Goal: Find specific page/section: Find specific page/section

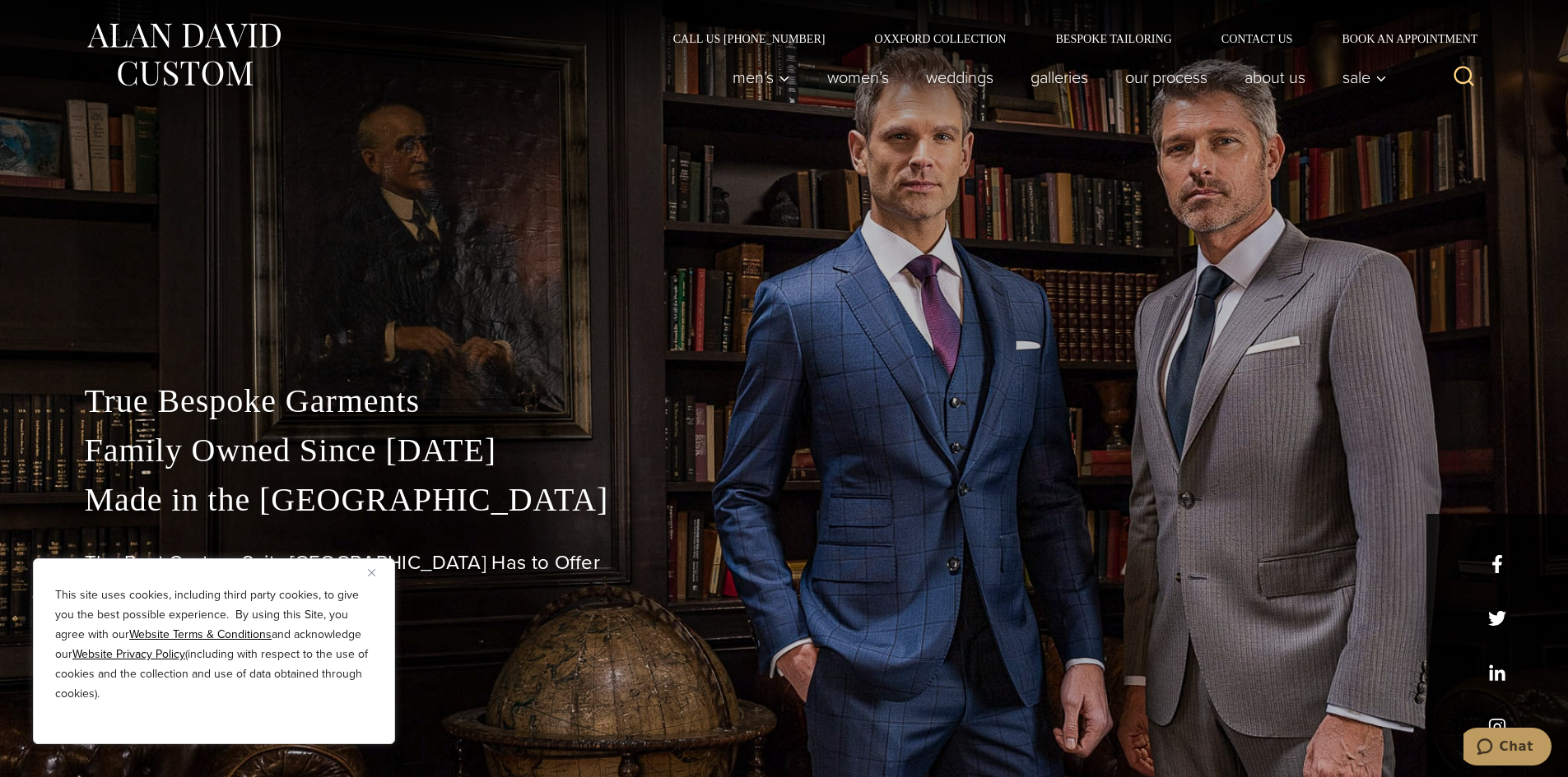
click at [371, 569] on img "Close" at bounding box center [371, 572] width 7 height 7
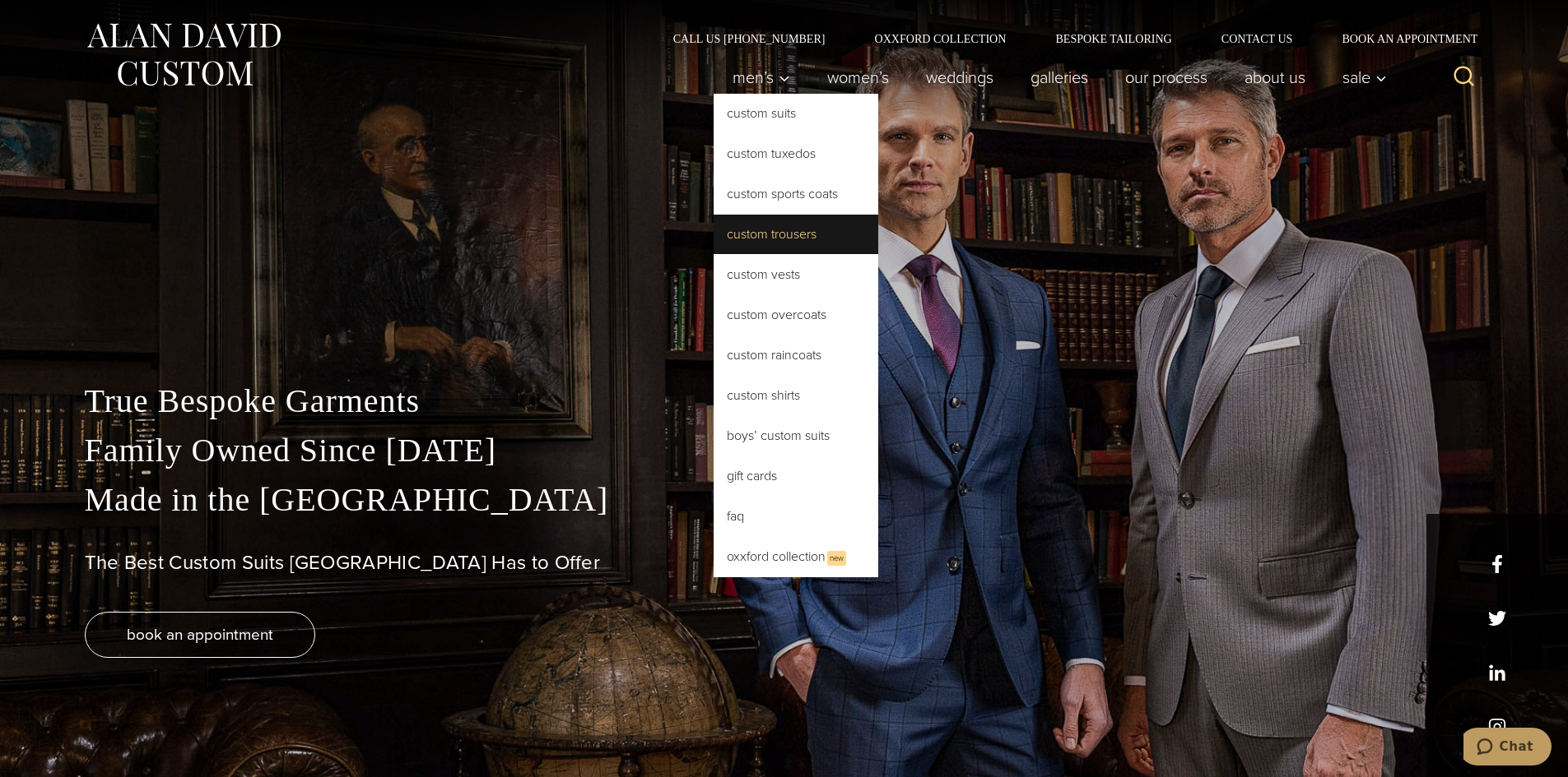
click at [819, 239] on link "Custom Trousers" at bounding box center [796, 234] width 165 height 39
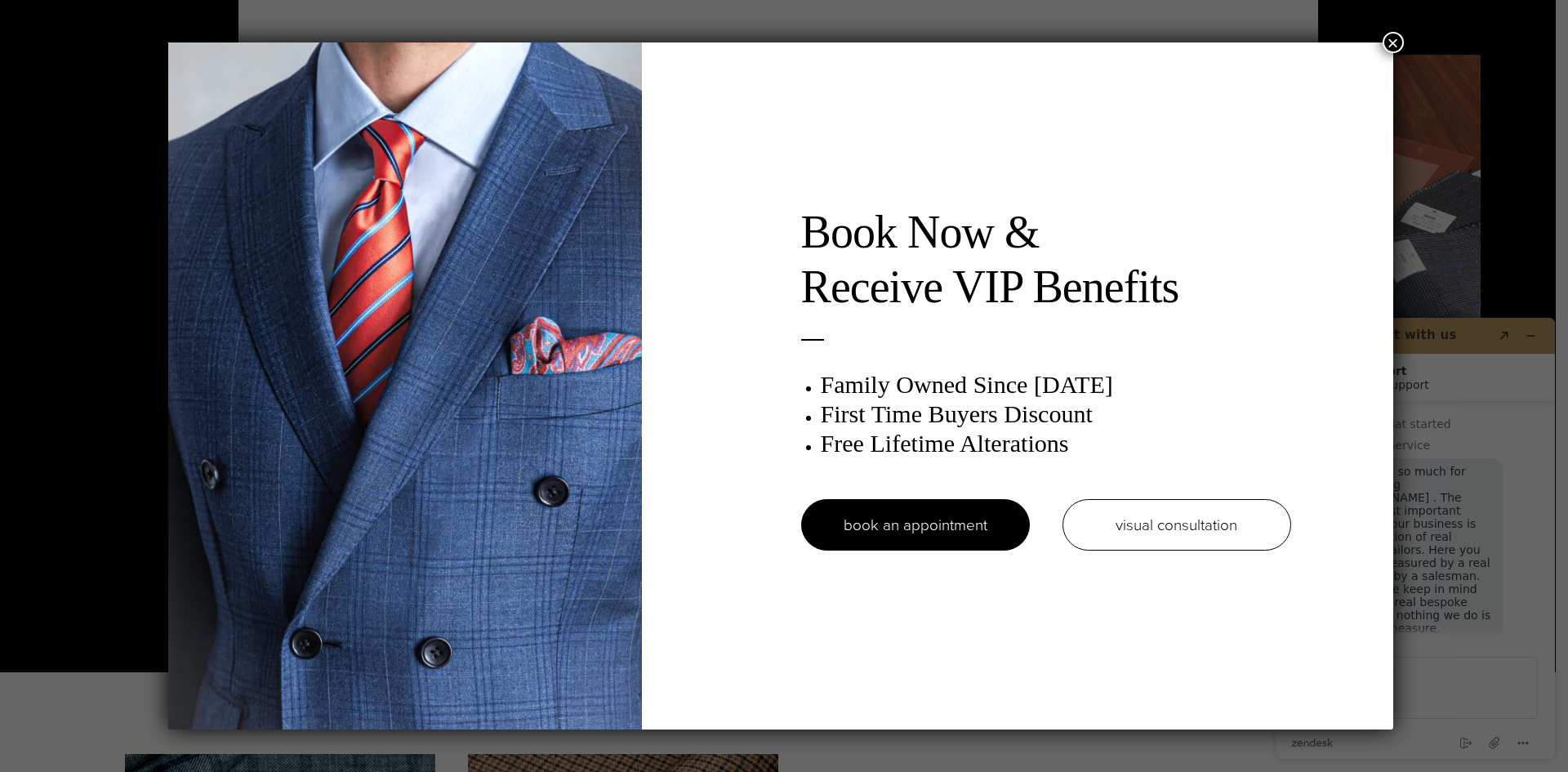
click at [1398, 31] on div "Book Now & Receive VIP Benefits Family Owned Since [DATE] First Time Buyers Dis…" at bounding box center [784, 386] width 1568 height 772
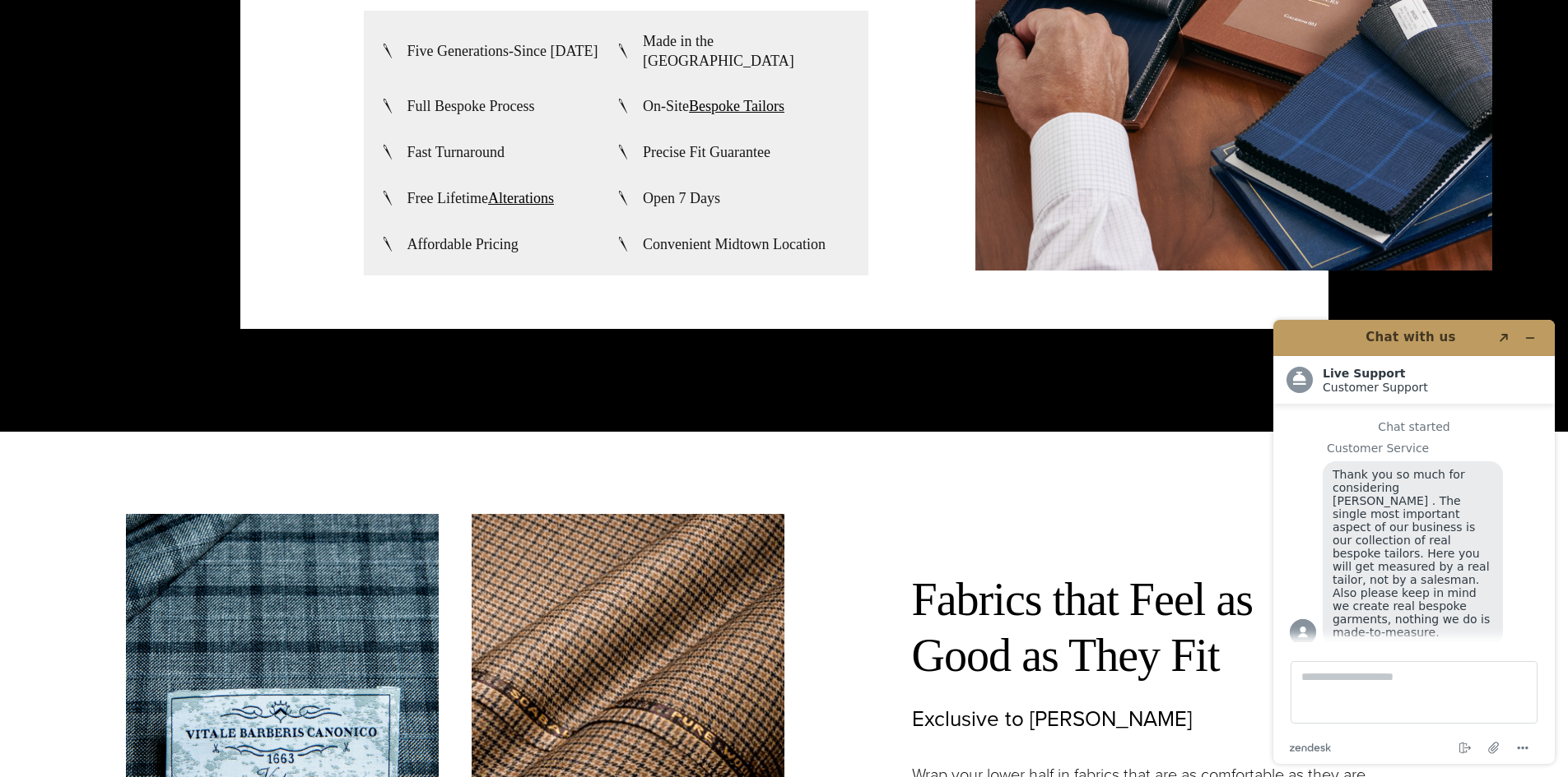
scroll to position [4441, 0]
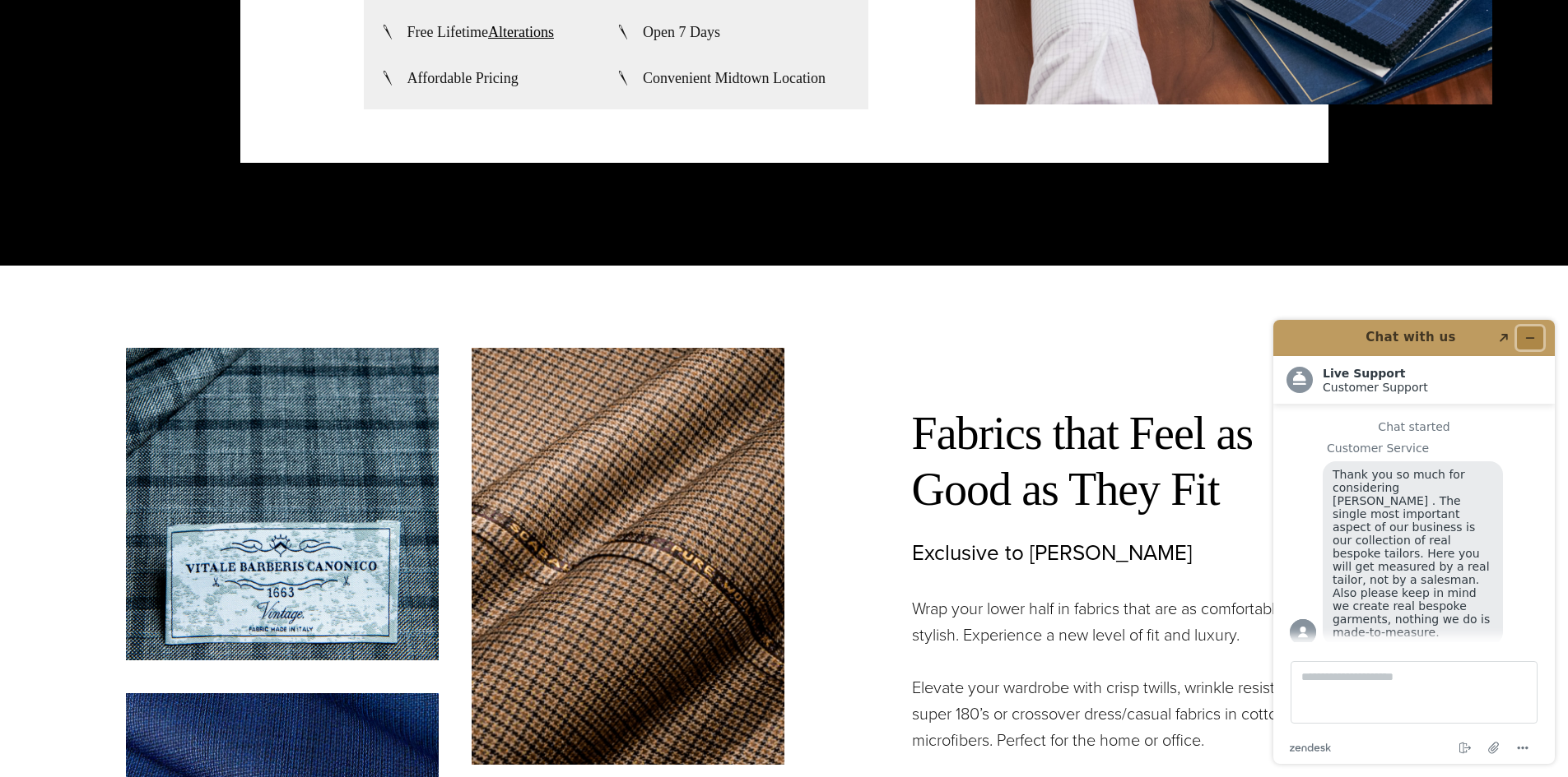
click at [1531, 336] on icon "Minimize widget" at bounding box center [1530, 338] width 12 height 12
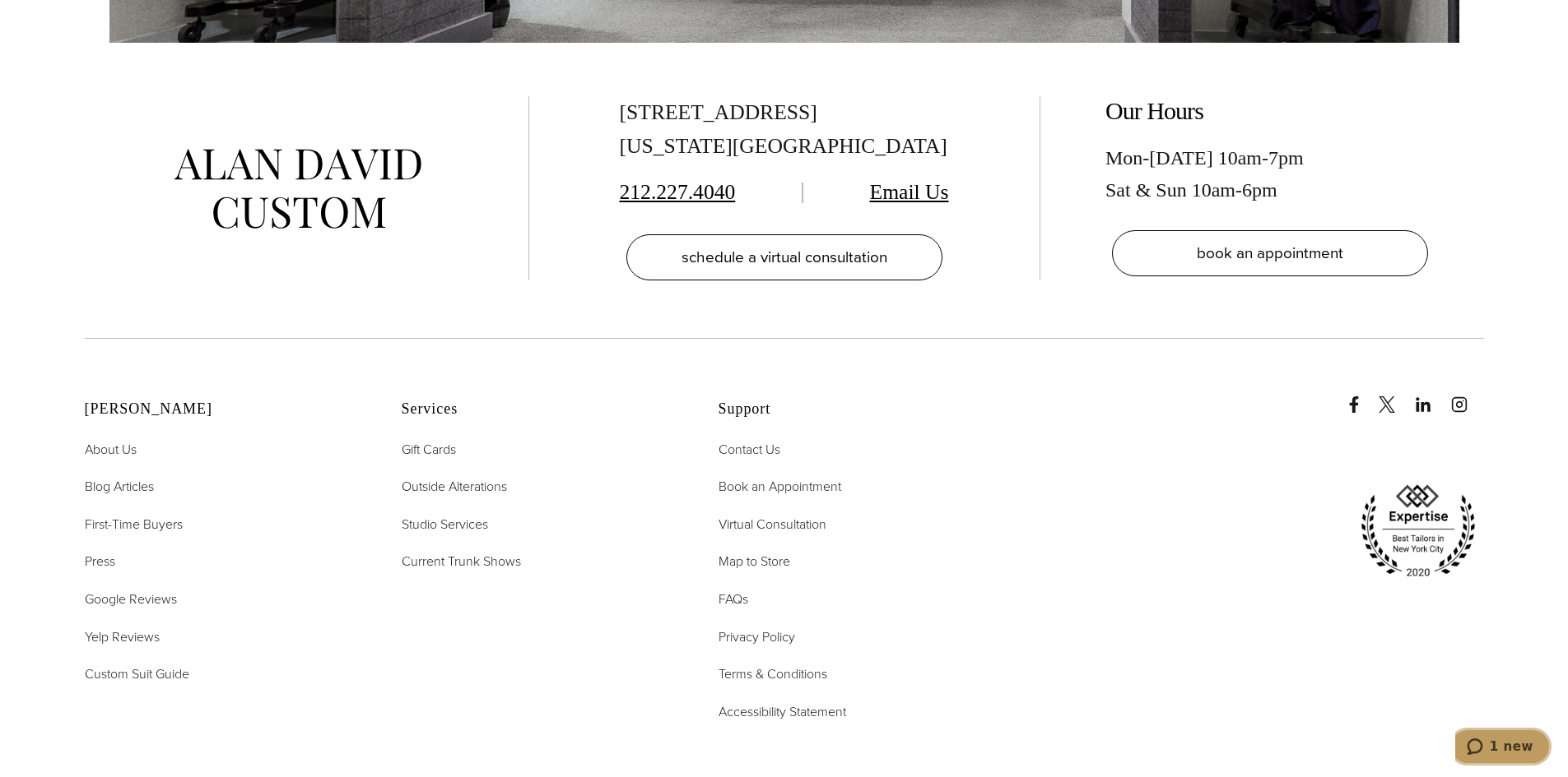
scroll to position [0, 0]
